Goal: Task Accomplishment & Management: Use online tool/utility

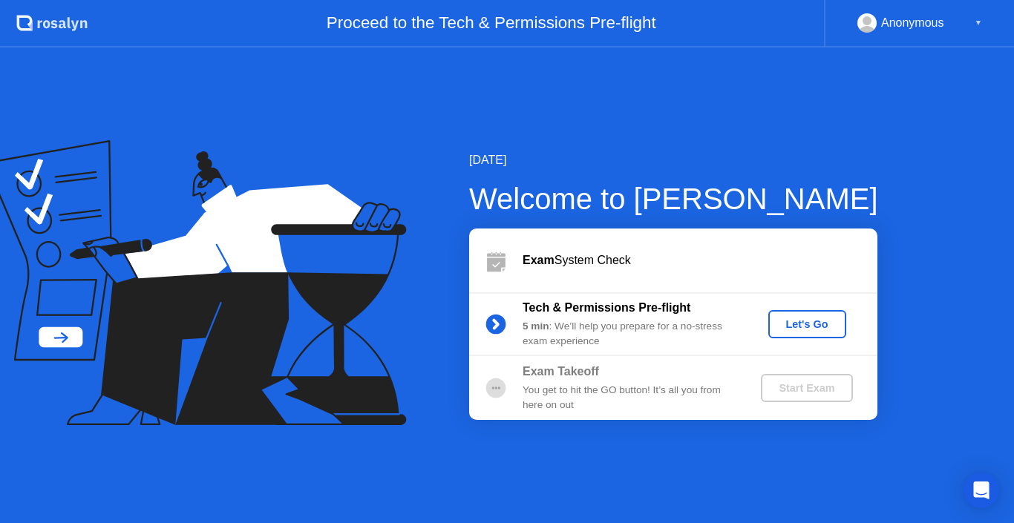
click at [704, 255] on div "Exam System Check" at bounding box center [700, 261] width 355 height 18
click at [793, 323] on div "Let's Go" at bounding box center [807, 324] width 66 height 12
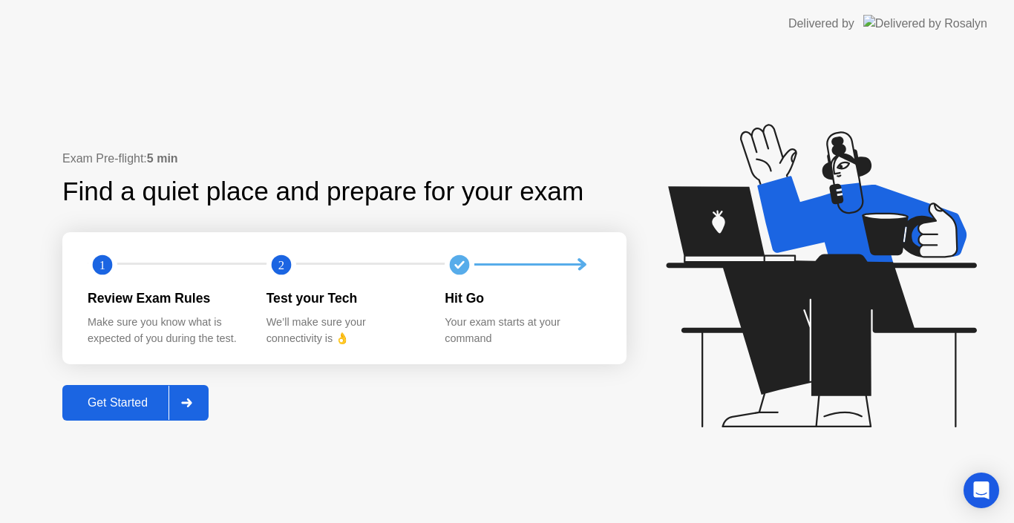
click at [114, 393] on button "Get Started" at bounding box center [135, 403] width 146 height 36
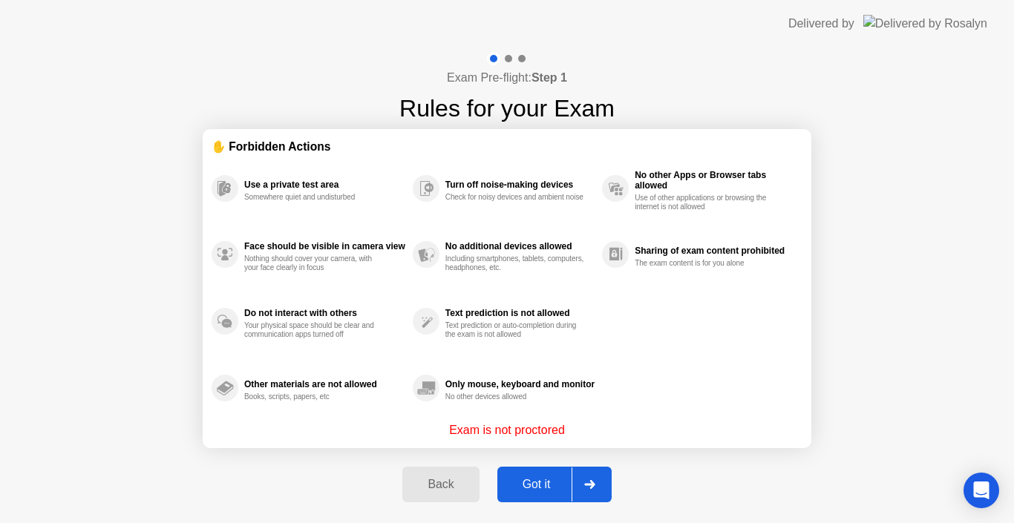
click at [494, 435] on p "Exam is not proctored" at bounding box center [507, 431] width 116 height 18
click at [557, 483] on div "Got it" at bounding box center [537, 484] width 70 height 13
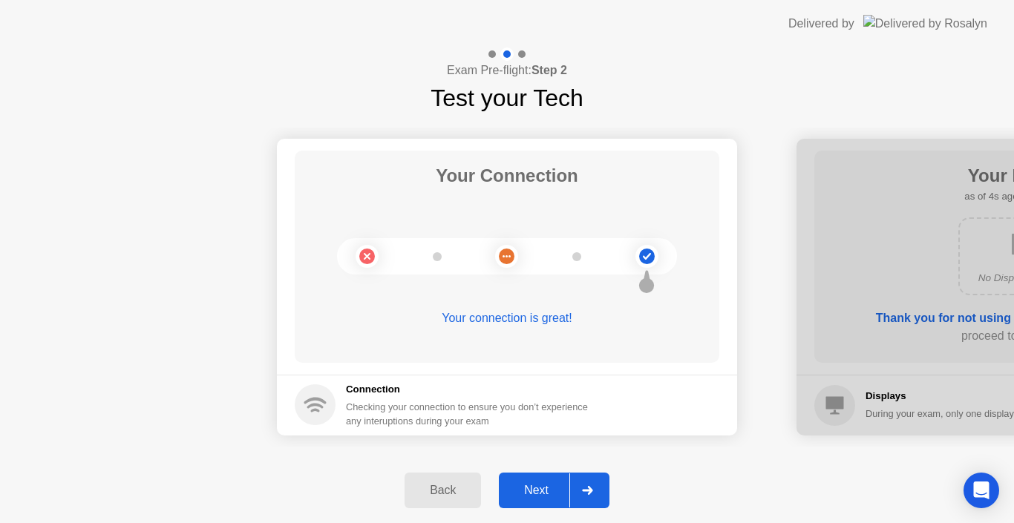
click at [587, 494] on icon at bounding box center [587, 490] width 11 height 9
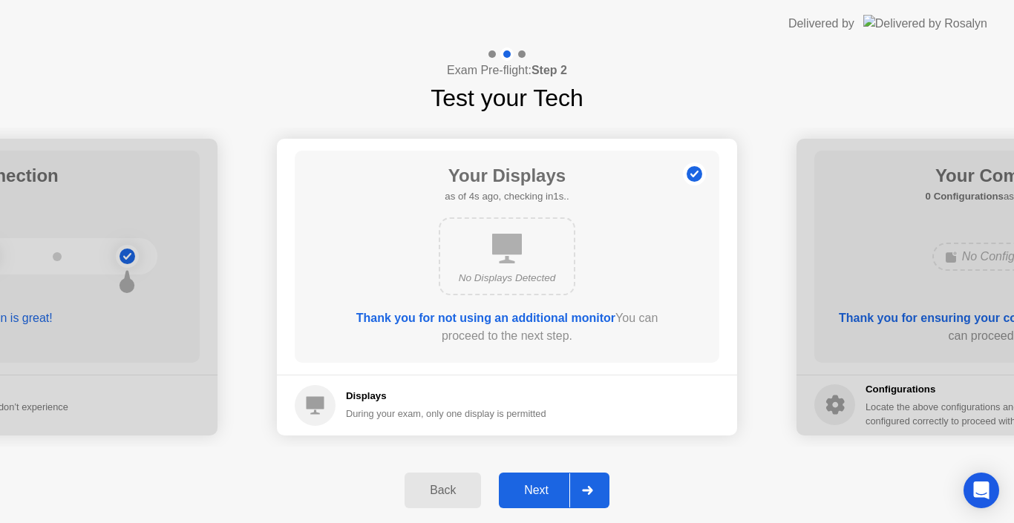
click at [523, 316] on b "Thank you for not using an additional monitor" at bounding box center [485, 318] width 259 height 13
click at [585, 487] on icon at bounding box center [587, 490] width 11 height 9
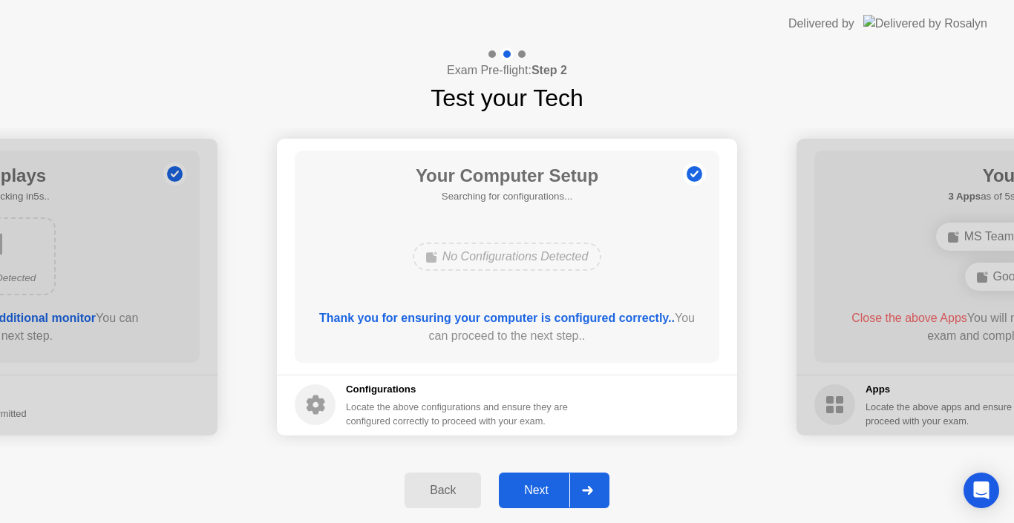
click at [593, 496] on div at bounding box center [587, 491] width 36 height 34
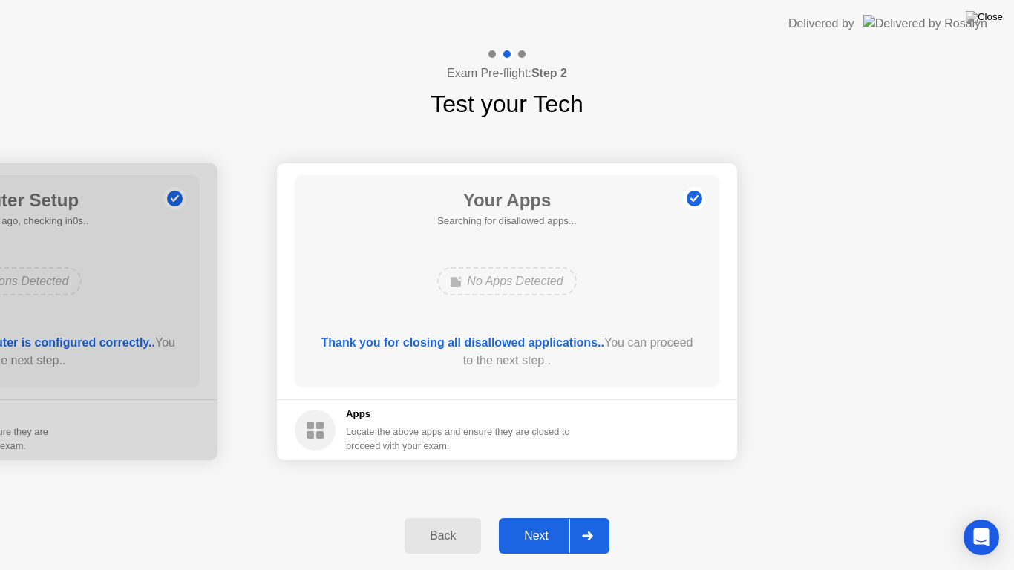
click at [583, 523] on icon at bounding box center [587, 535] width 11 height 9
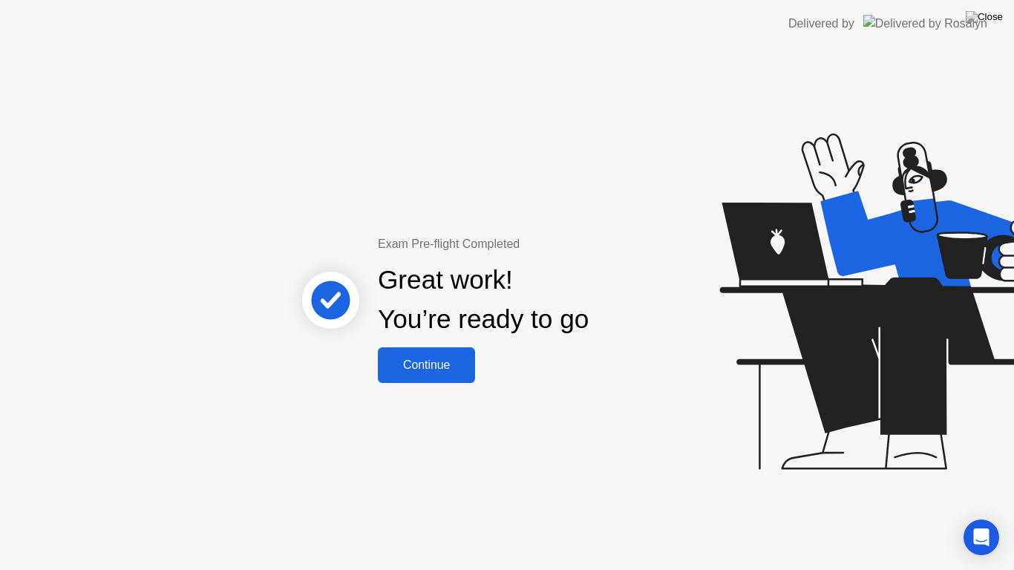
click at [448, 363] on div "Continue" at bounding box center [426, 365] width 88 height 13
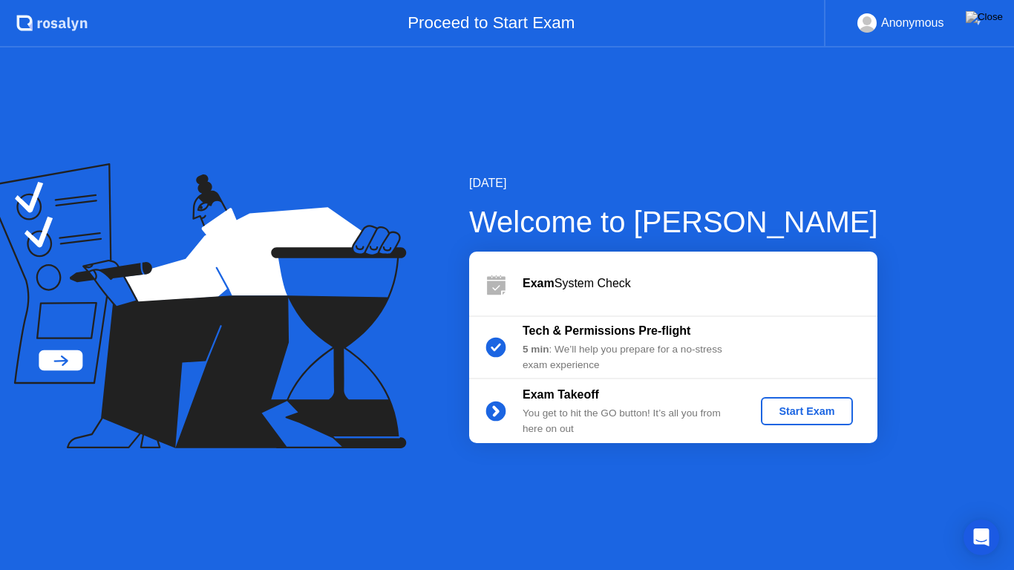
click at [786, 407] on div "Start Exam" at bounding box center [806, 411] width 79 height 12
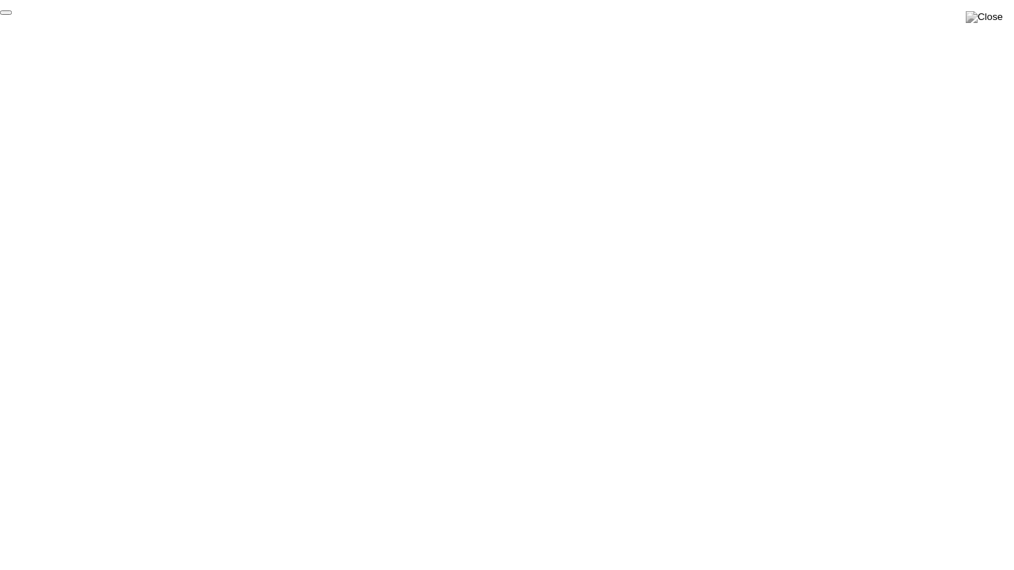
click div "End Proctoring Session"
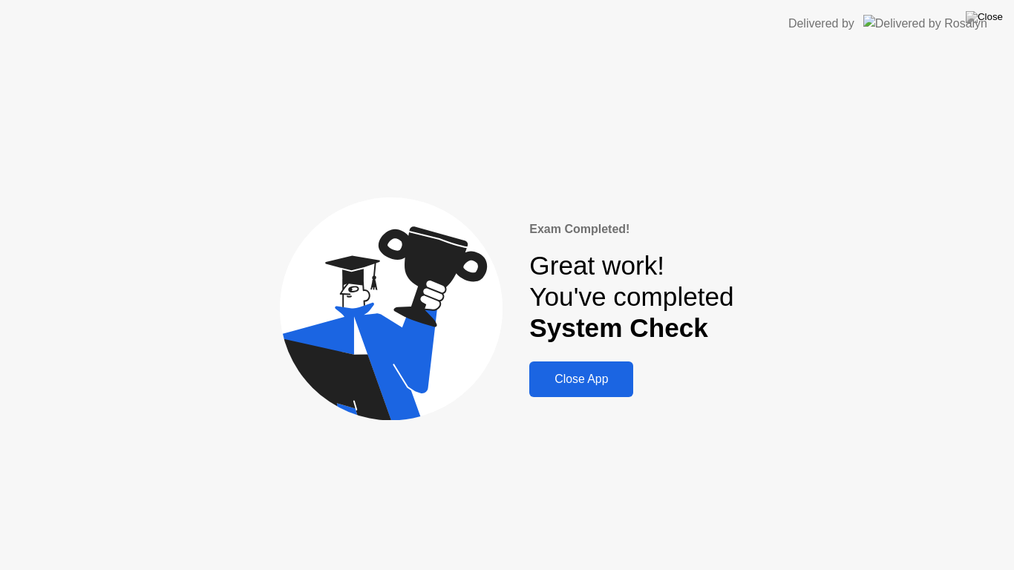
click at [586, 380] on div "Close App" at bounding box center [581, 379] width 95 height 13
